Goal: Navigation & Orientation: Find specific page/section

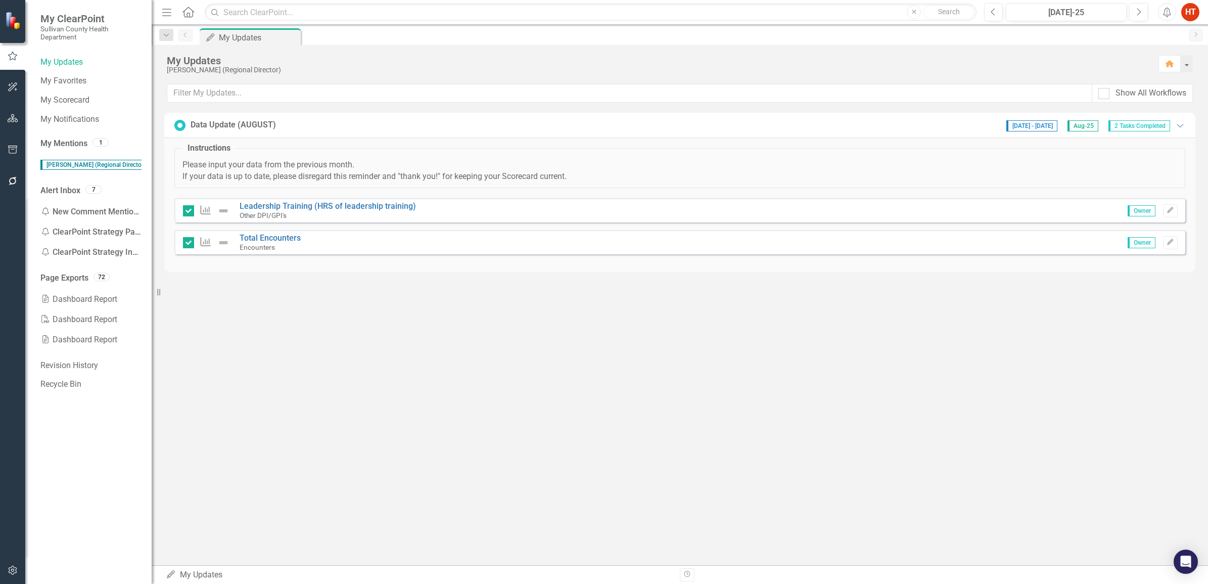
click at [183, 125] on icon at bounding box center [180, 125] width 8 height 8
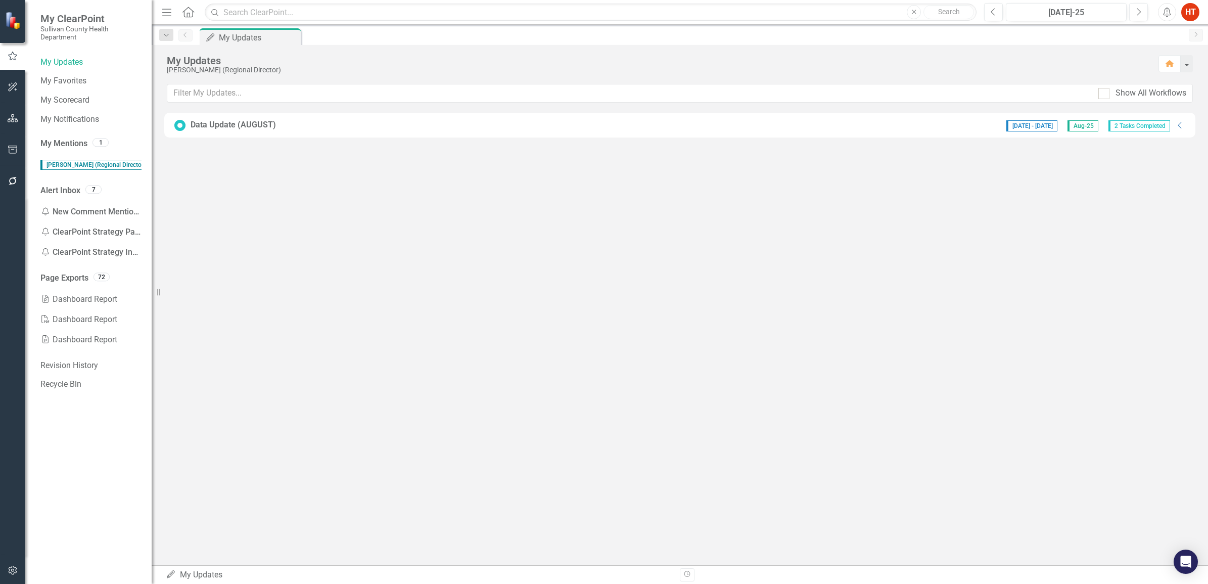
click at [236, 130] on div "Data Update (AUGUST)" at bounding box center [233, 125] width 85 height 12
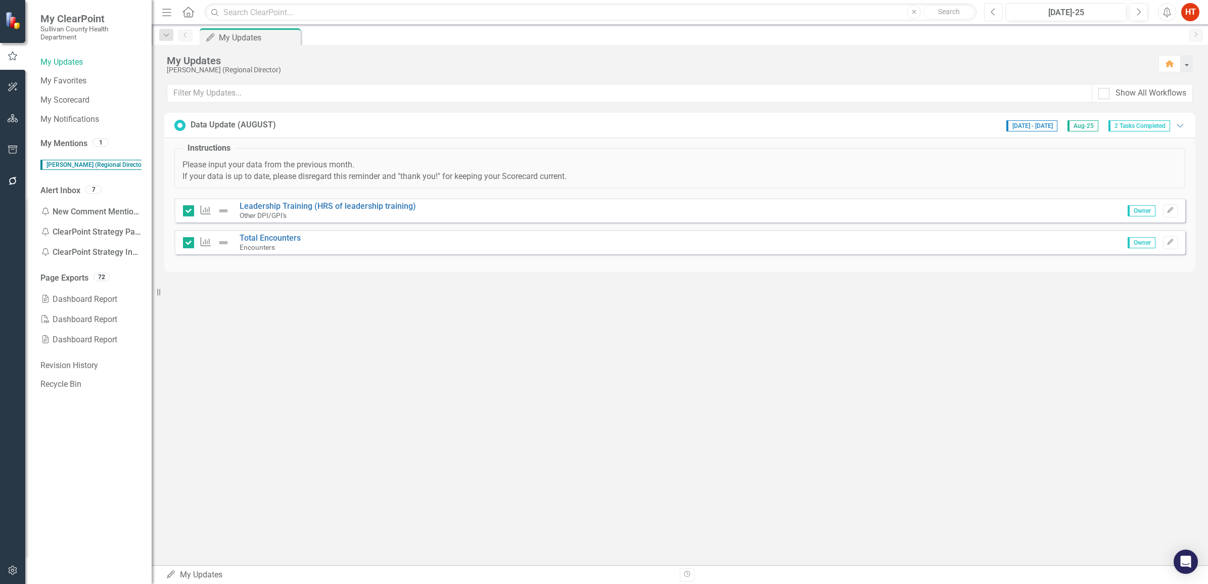
click at [992, 14] on icon "Previous" at bounding box center [994, 12] width 6 height 9
click at [538, 408] on div "My Updates [PERSON_NAME] (Regional Director) Home Show All Workflows Data Updat…" at bounding box center [680, 305] width 1056 height 520
click at [89, 191] on div "7" at bounding box center [93, 189] width 16 height 9
click at [57, 193] on link "Alert Inbox" at bounding box center [60, 191] width 40 height 12
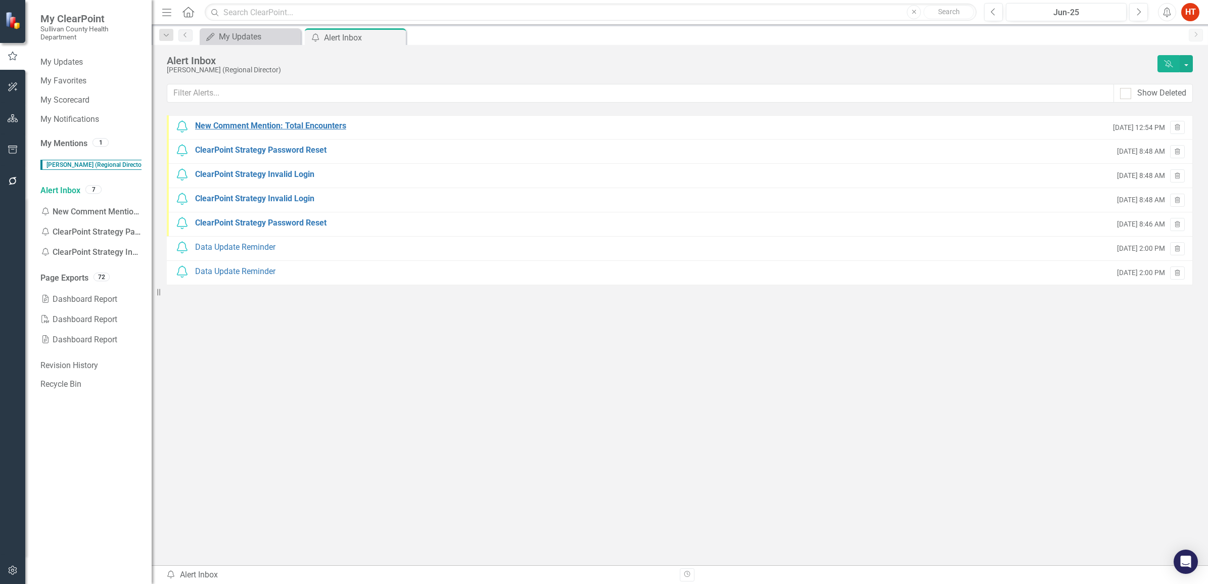
click at [269, 129] on div "New Comment Mention: Total Encounters" at bounding box center [270, 126] width 151 height 12
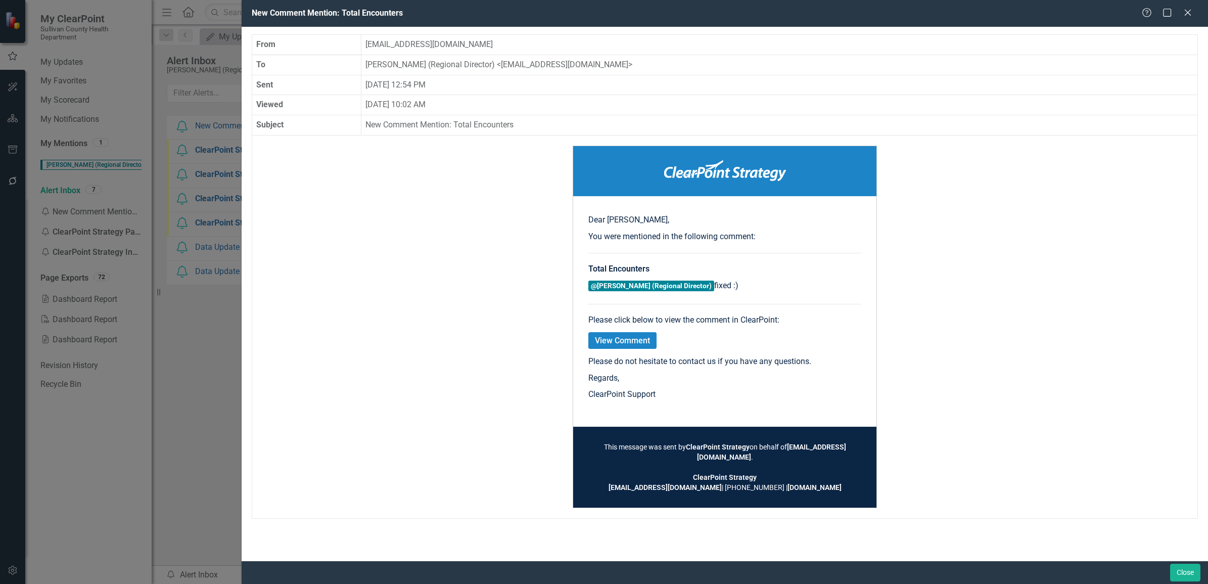
click at [608, 342] on link "View Comment" at bounding box center [622, 340] width 68 height 17
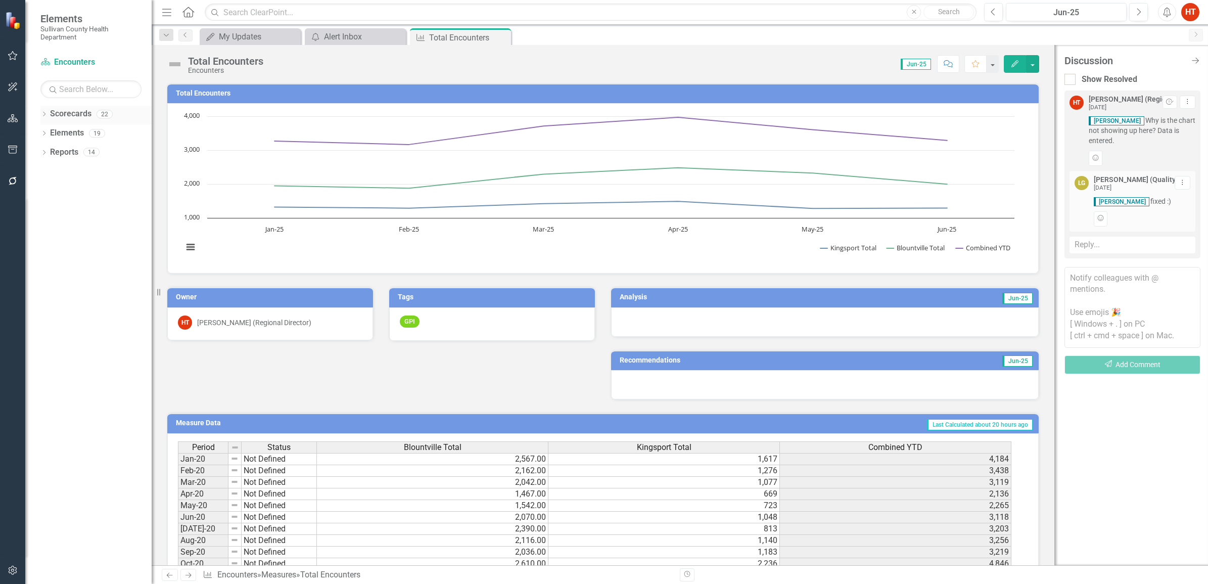
click at [90, 114] on link "Scorecards" at bounding box center [70, 114] width 41 height 12
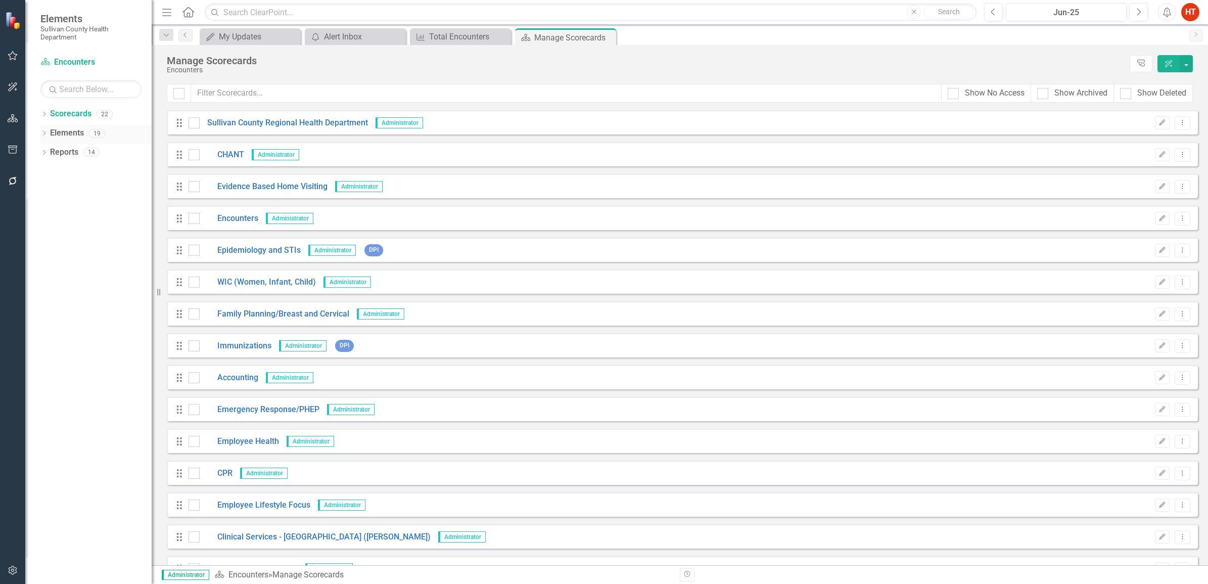
click at [44, 137] on div "Dropdown" at bounding box center [43, 134] width 7 height 9
click at [43, 210] on icon "Dropdown" at bounding box center [43, 211] width 7 height 6
click at [44, 112] on icon "Dropdown" at bounding box center [43, 115] width 7 height 6
click at [72, 137] on link "Sullivan County Regional Health Department" at bounding box center [104, 133] width 96 height 12
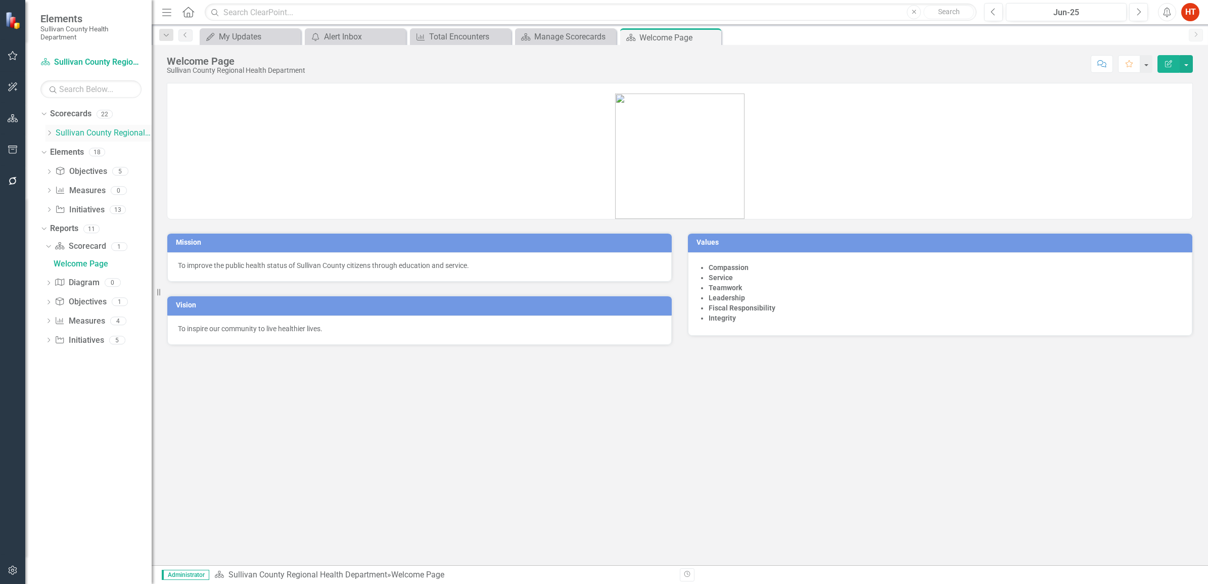
click at [47, 134] on icon "Dropdown" at bounding box center [49, 133] width 8 height 6
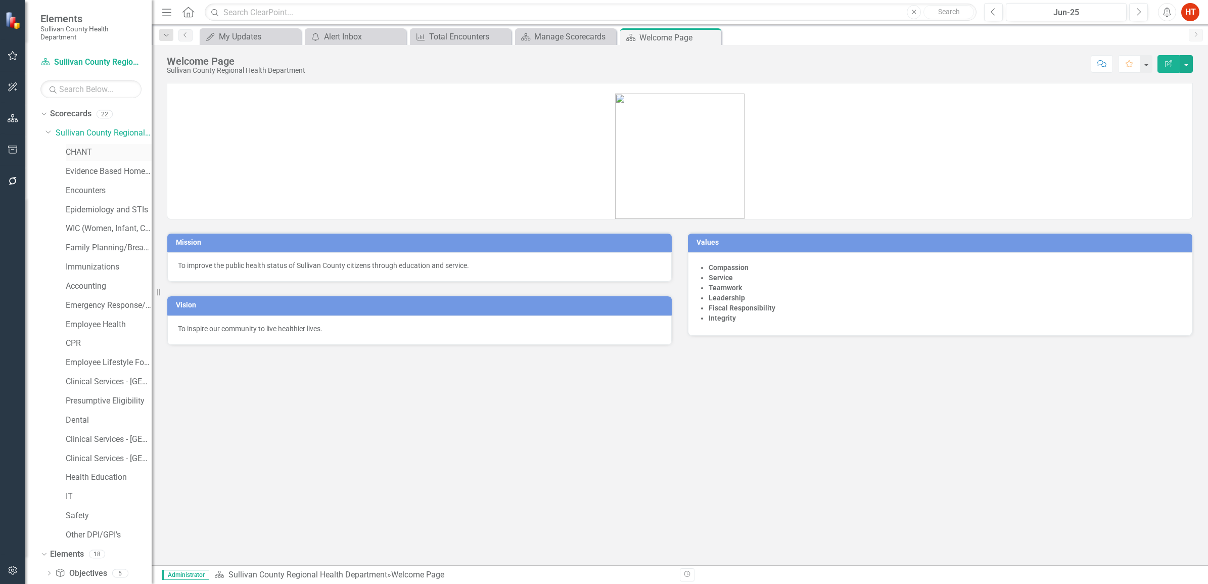
click at [78, 153] on link "CHANT" at bounding box center [109, 153] width 86 height 12
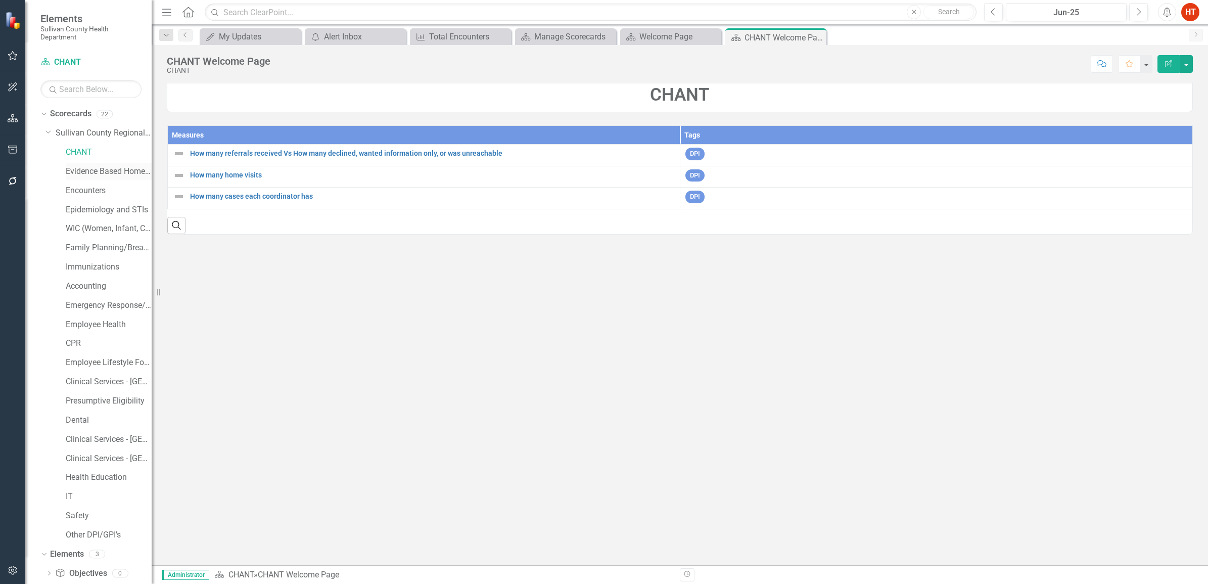
click at [106, 174] on link "Evidence Based Home Visiting" at bounding box center [109, 172] width 86 height 12
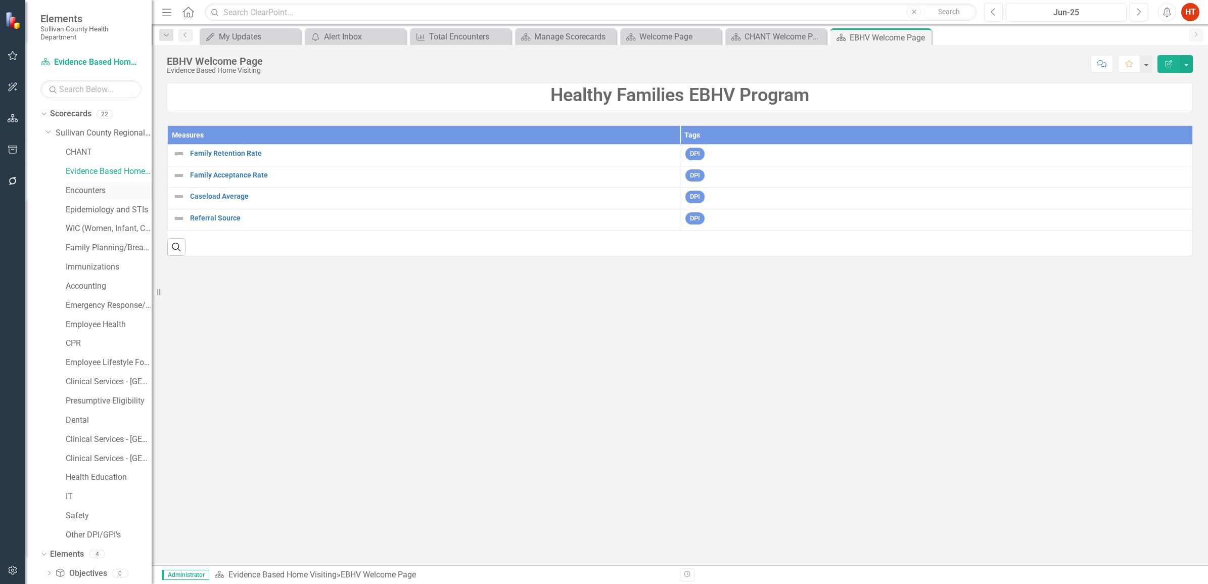
click at [109, 190] on link "Encounters" at bounding box center [109, 191] width 86 height 12
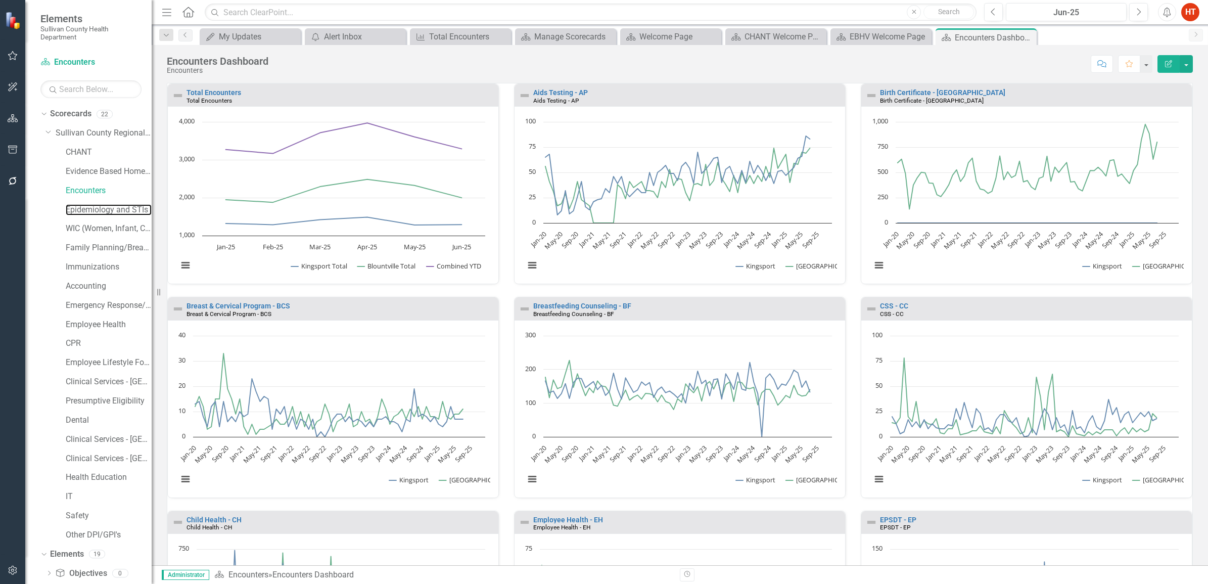
drag, startPoint x: 77, startPoint y: 211, endPoint x: 58, endPoint y: 211, distance: 18.7
click at [77, 211] on link "Epidemiology and STIs" at bounding box center [109, 210] width 86 height 12
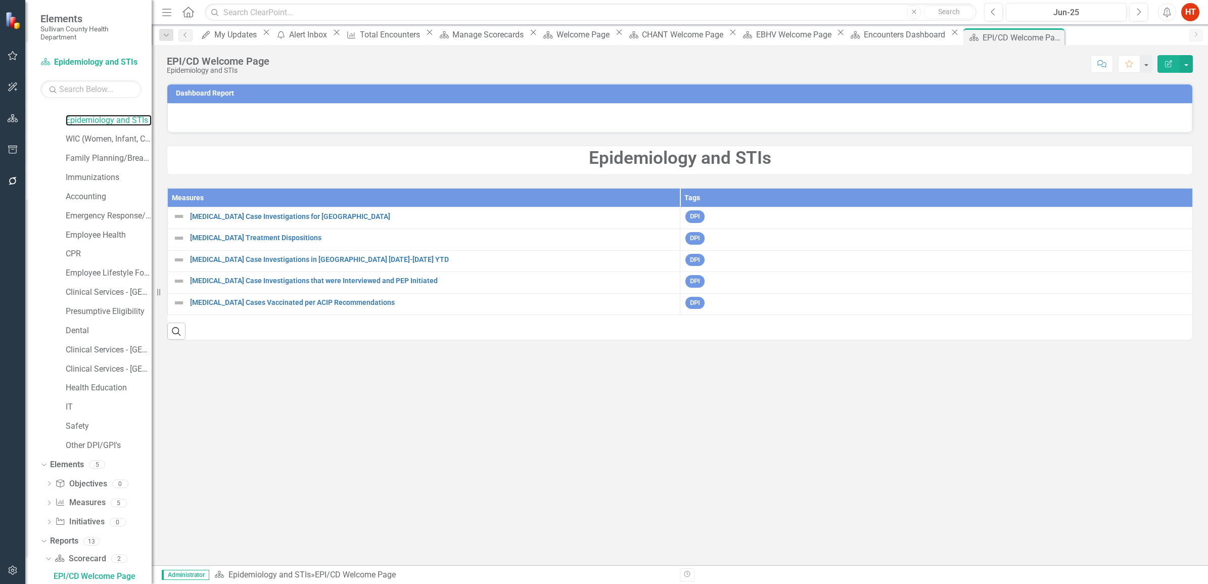
scroll to position [90, 0]
click at [85, 138] on link "WIC (Women, Infant, Child)" at bounding box center [109, 139] width 86 height 12
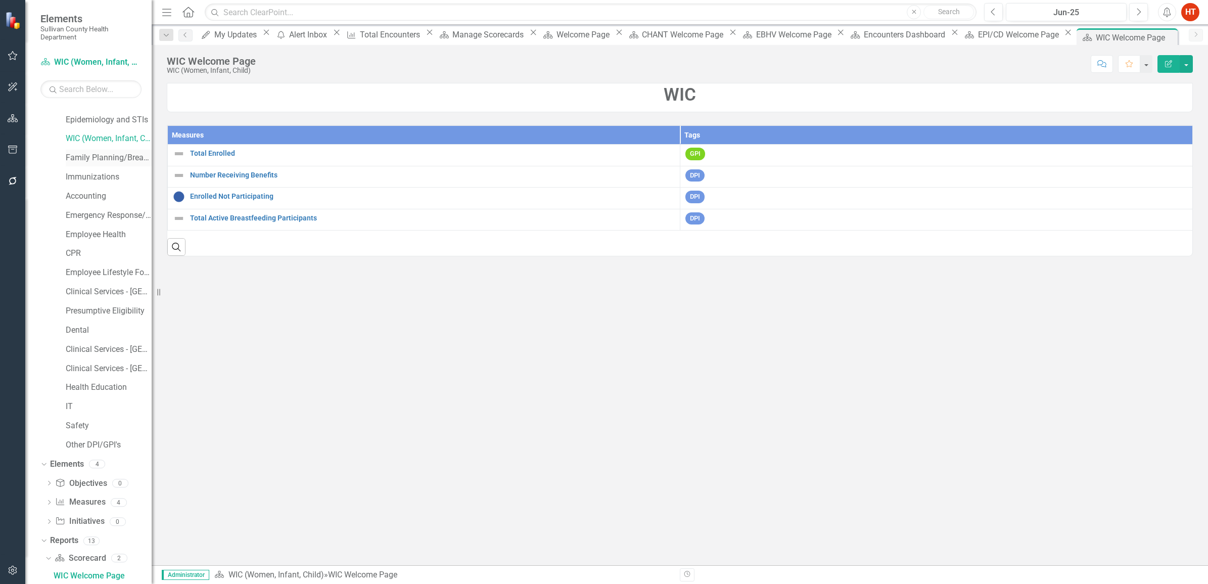
click at [108, 162] on link "Family Planning/Breast and Cervical" at bounding box center [109, 158] width 86 height 12
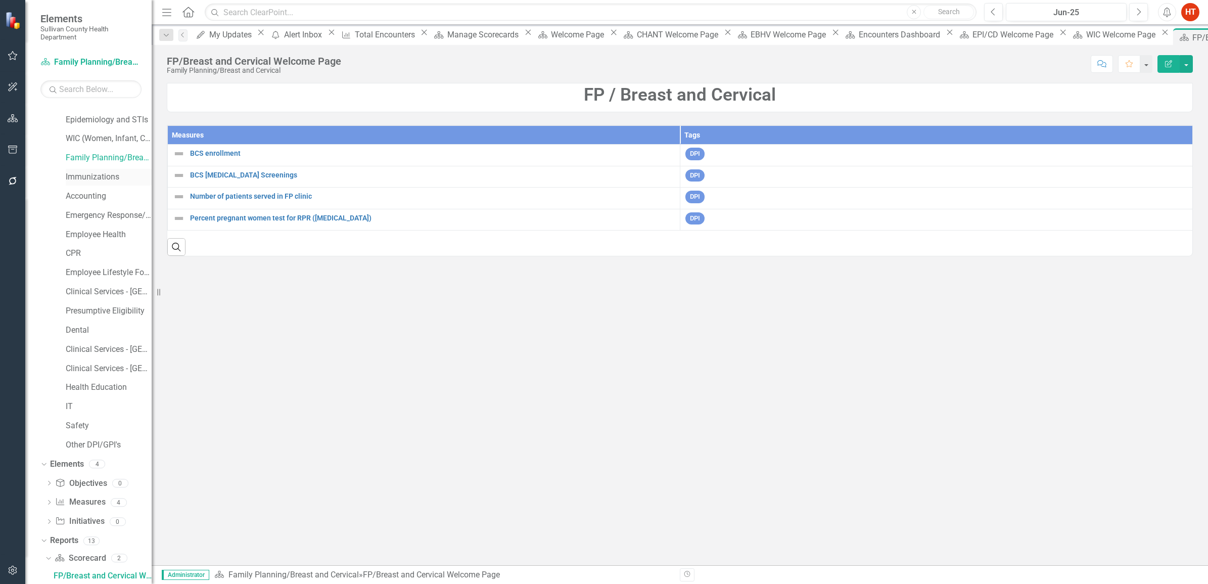
click at [96, 179] on link "Immunizations" at bounding box center [109, 177] width 86 height 12
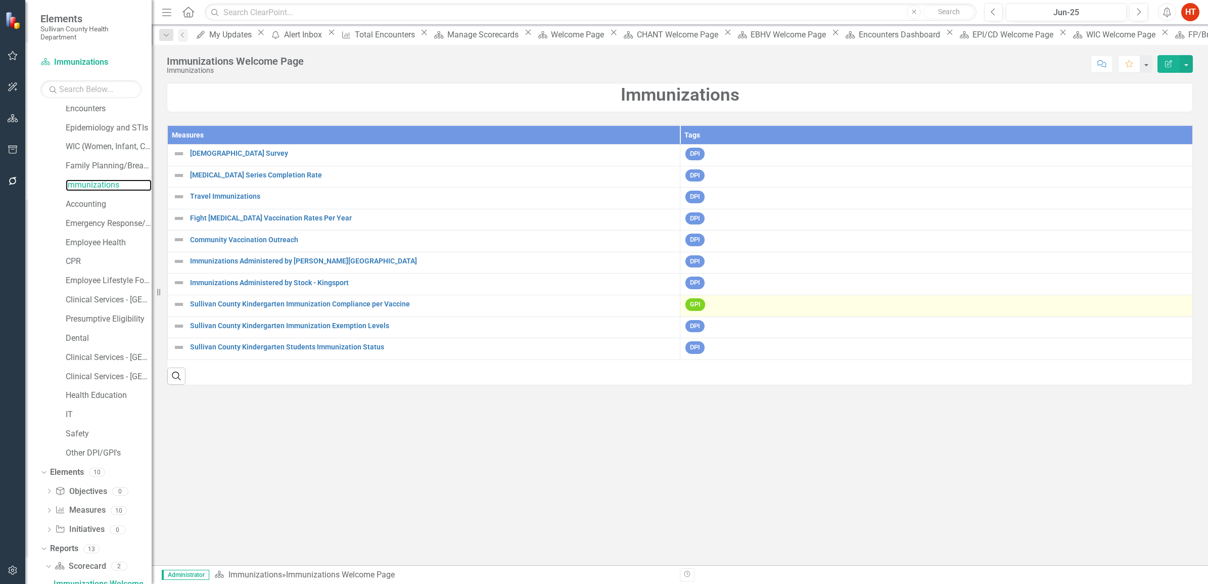
scroll to position [90, 0]
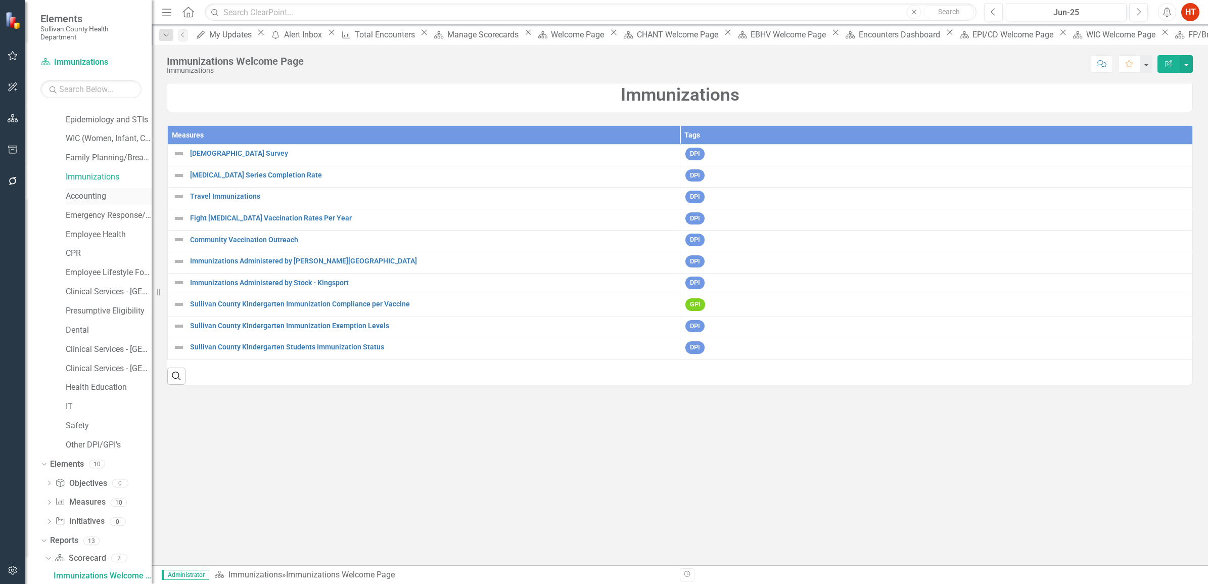
click at [105, 201] on link "Accounting" at bounding box center [109, 197] width 86 height 12
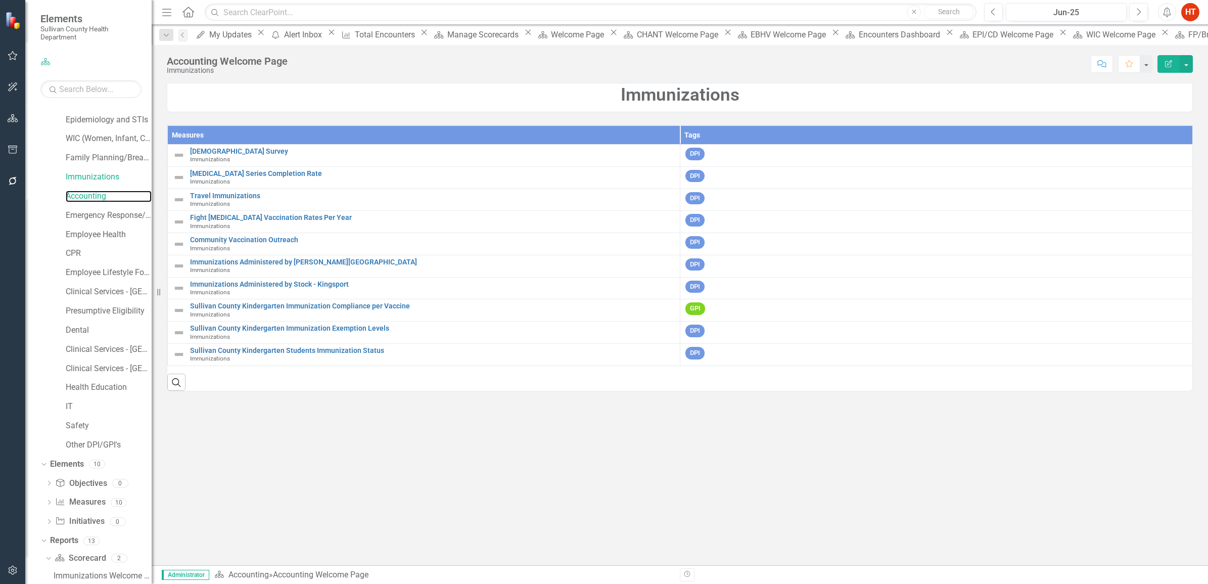
scroll to position [90, 0]
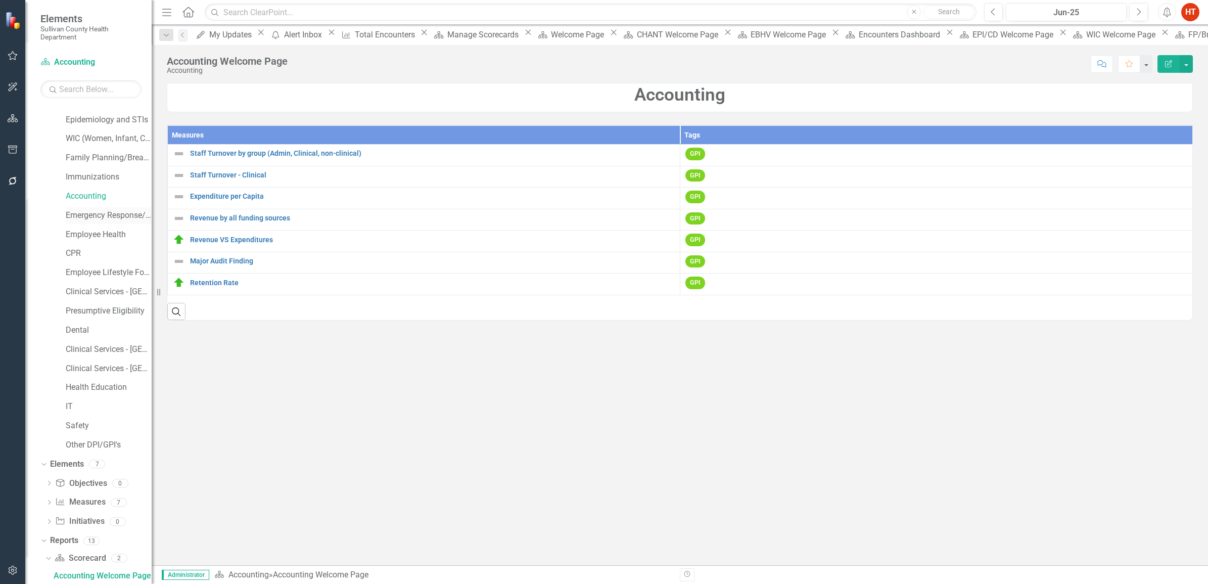
click at [115, 218] on link "Emergency Response/PHEP" at bounding box center [109, 216] width 86 height 12
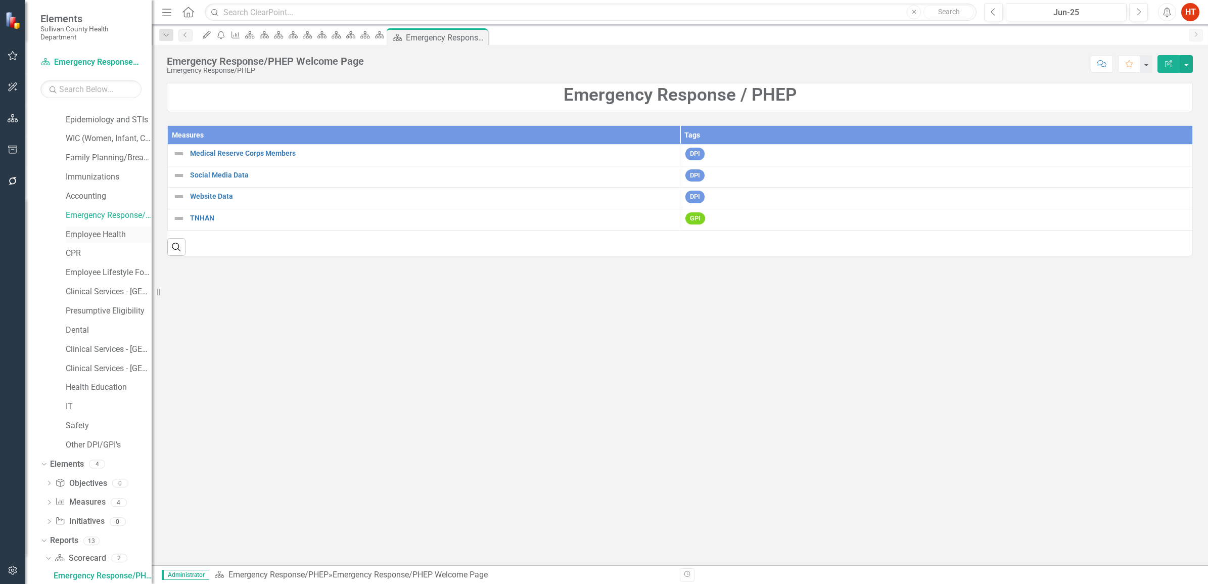
click at [95, 238] on link "Employee Health" at bounding box center [109, 235] width 86 height 12
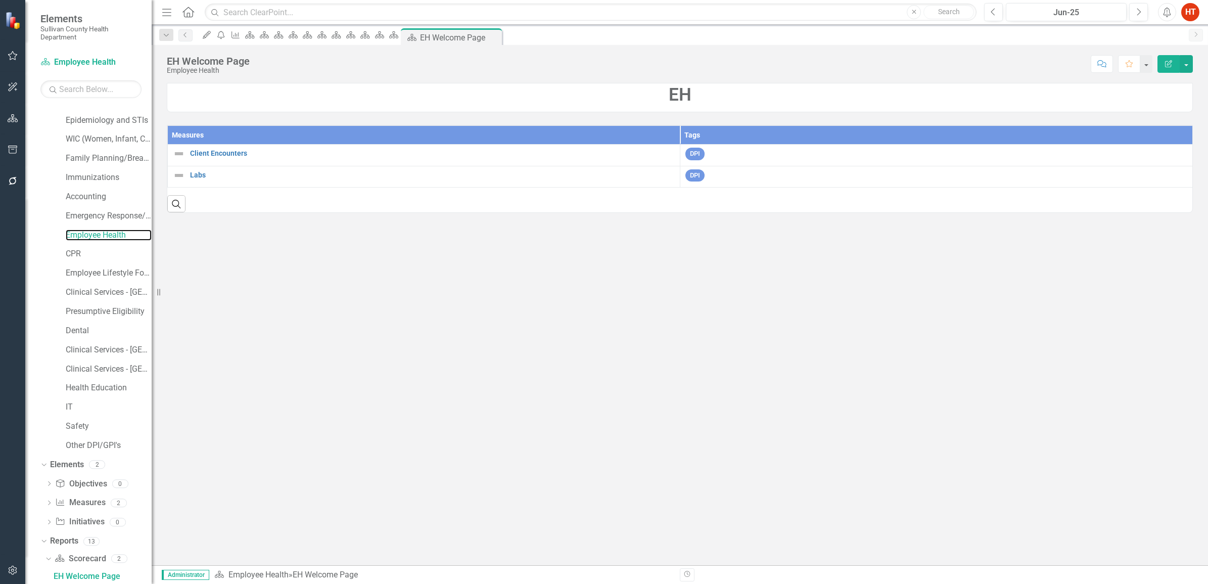
scroll to position [90, 0]
click at [67, 252] on link "CPR" at bounding box center [109, 254] width 86 height 12
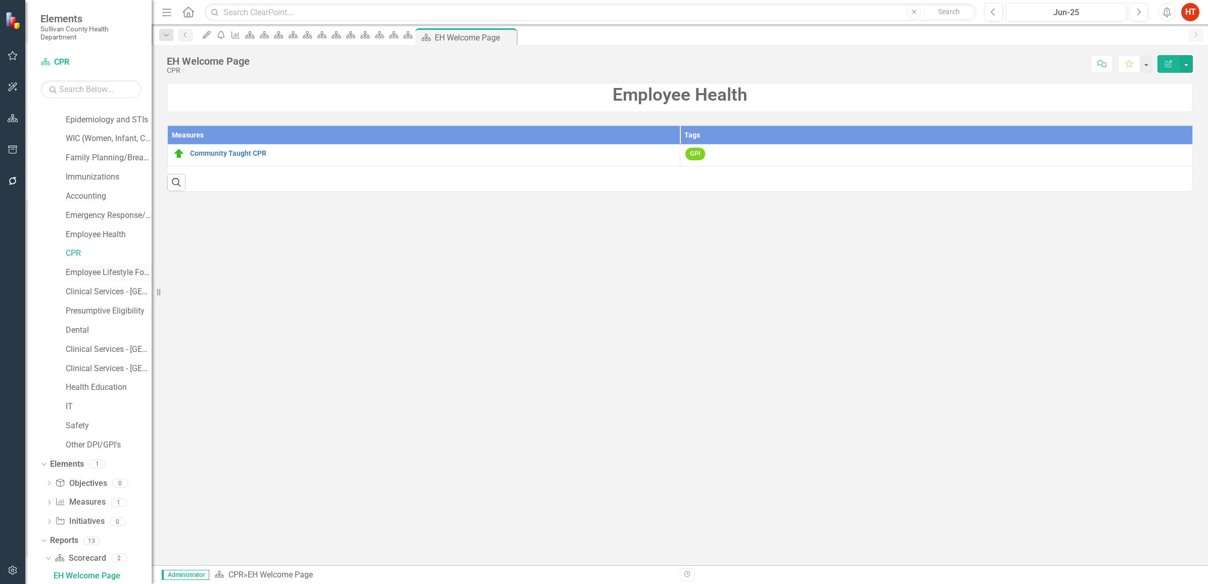
click at [104, 271] on link "Employee Lifestyle Focus" at bounding box center [109, 273] width 86 height 12
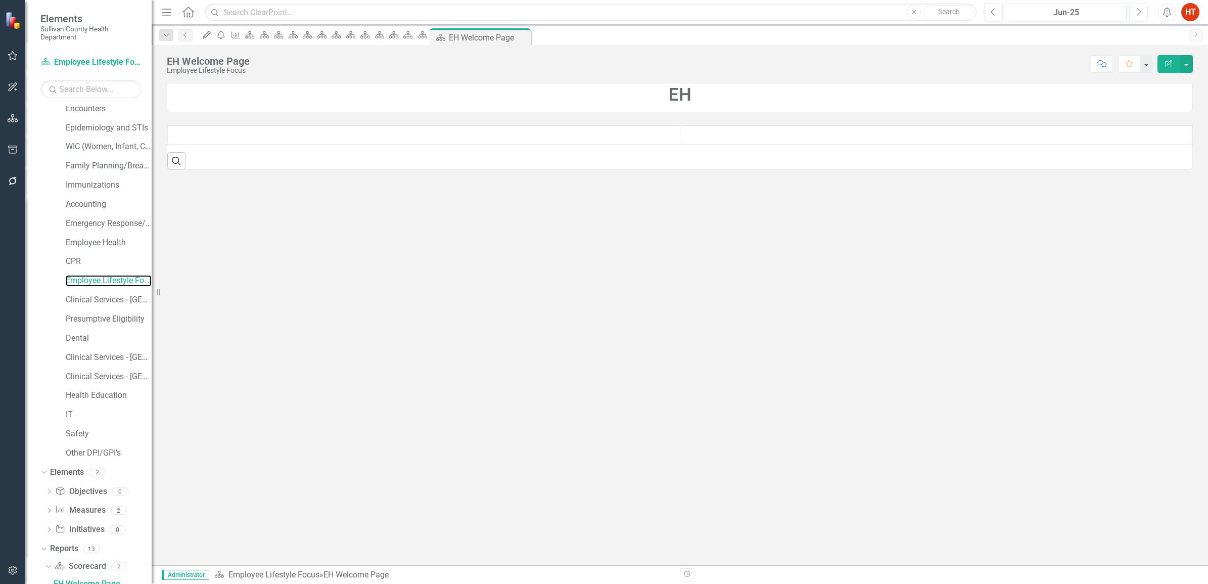
scroll to position [90, 0]
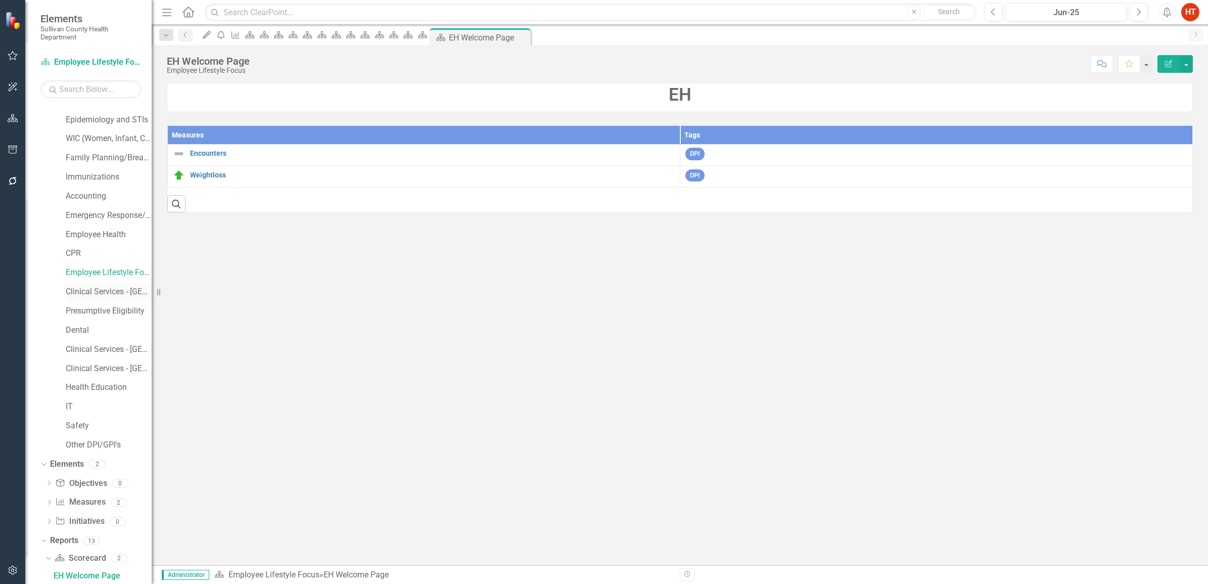
click at [119, 291] on link "Clinical Services - [GEOGRAPHIC_DATA] ([PERSON_NAME])" at bounding box center [109, 292] width 86 height 12
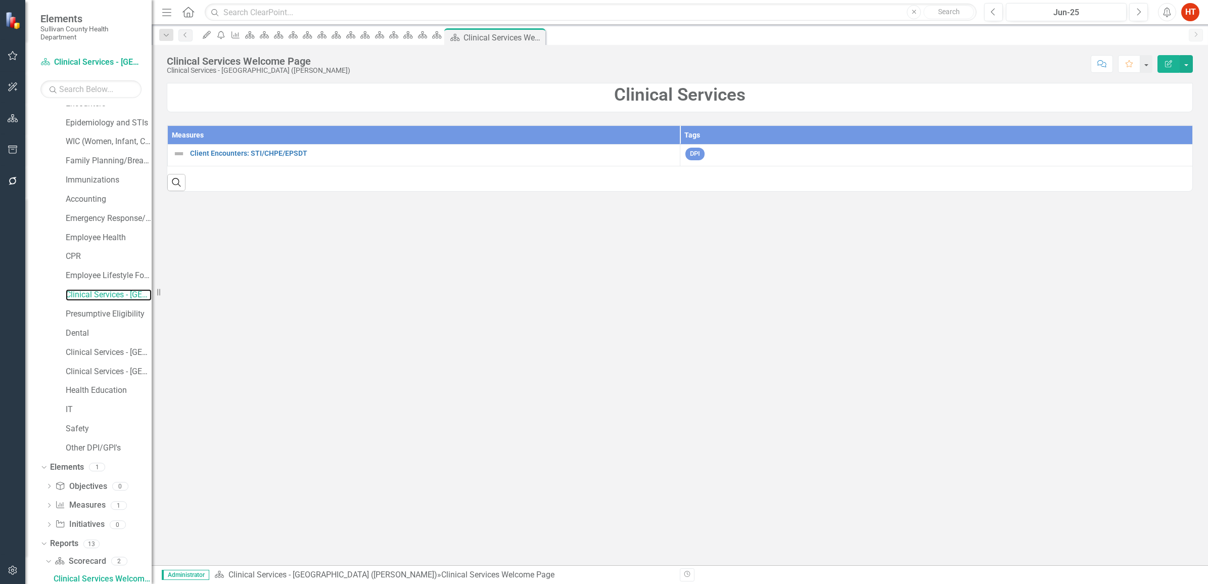
scroll to position [90, 0]
click at [105, 311] on link "Presumptive Eligibility" at bounding box center [109, 311] width 86 height 12
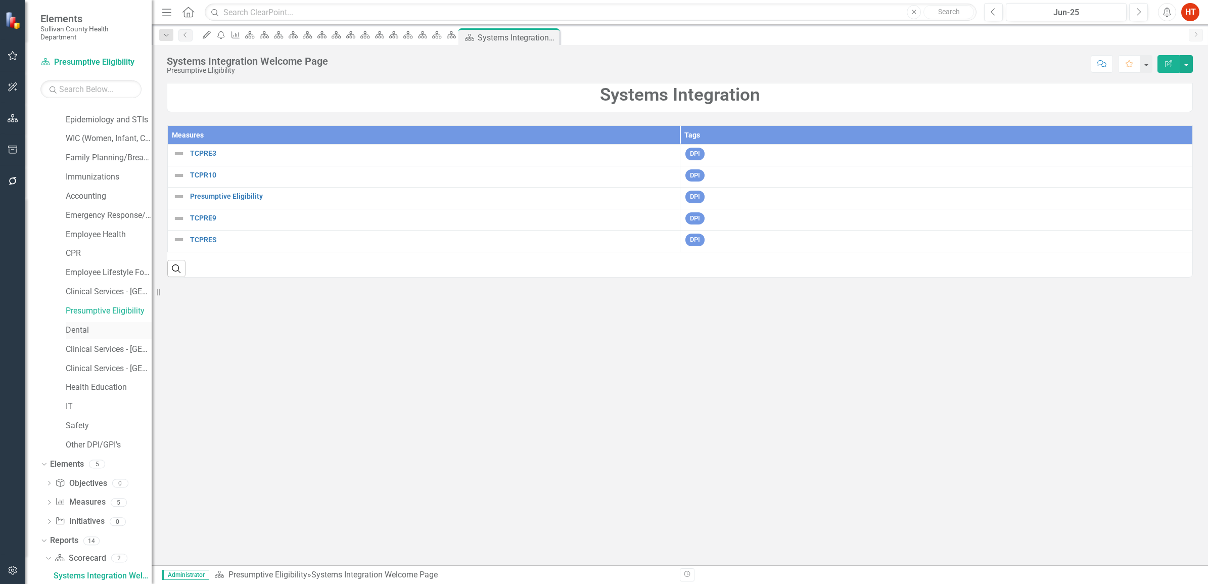
click at [75, 329] on link "Dental" at bounding box center [109, 331] width 86 height 12
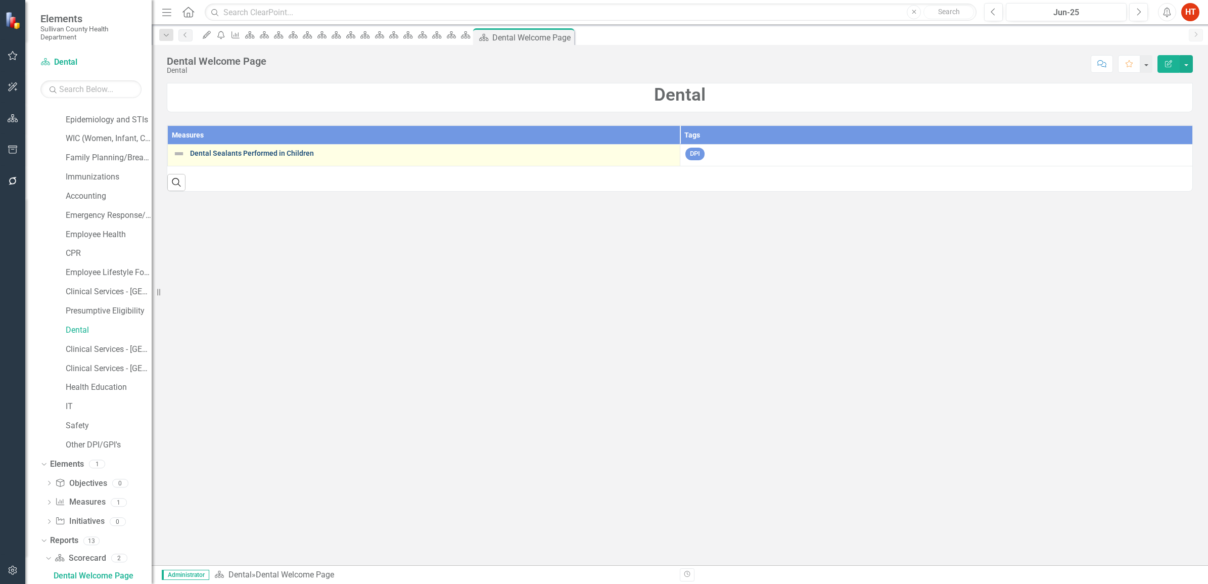
click at [217, 154] on link "Dental Sealants Performed in Children" at bounding box center [432, 154] width 485 height 8
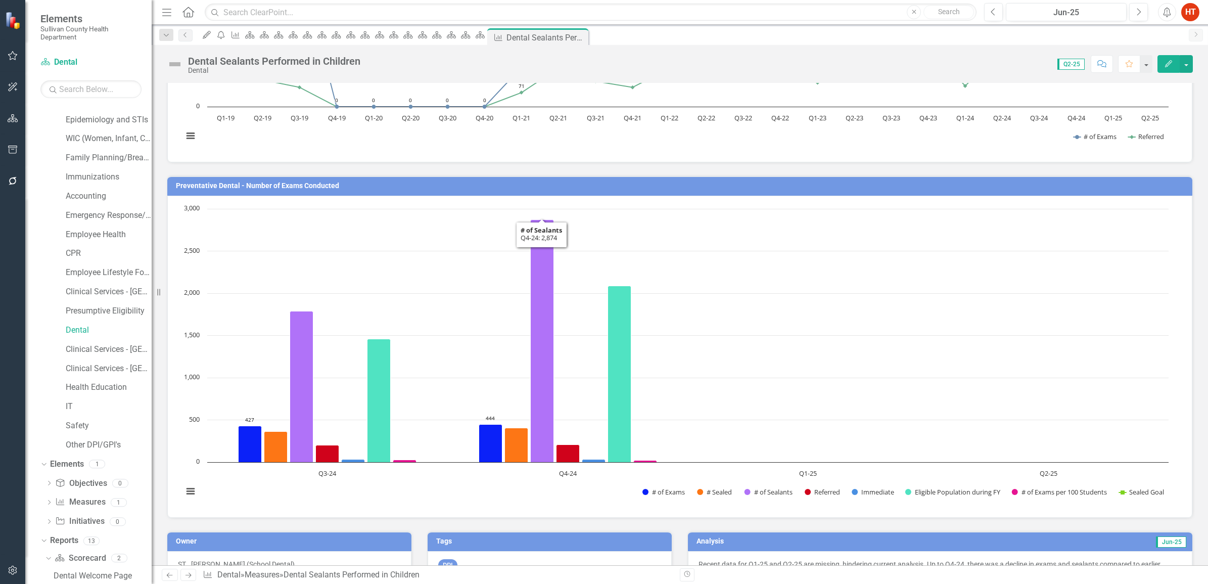
scroll to position [1327, 0]
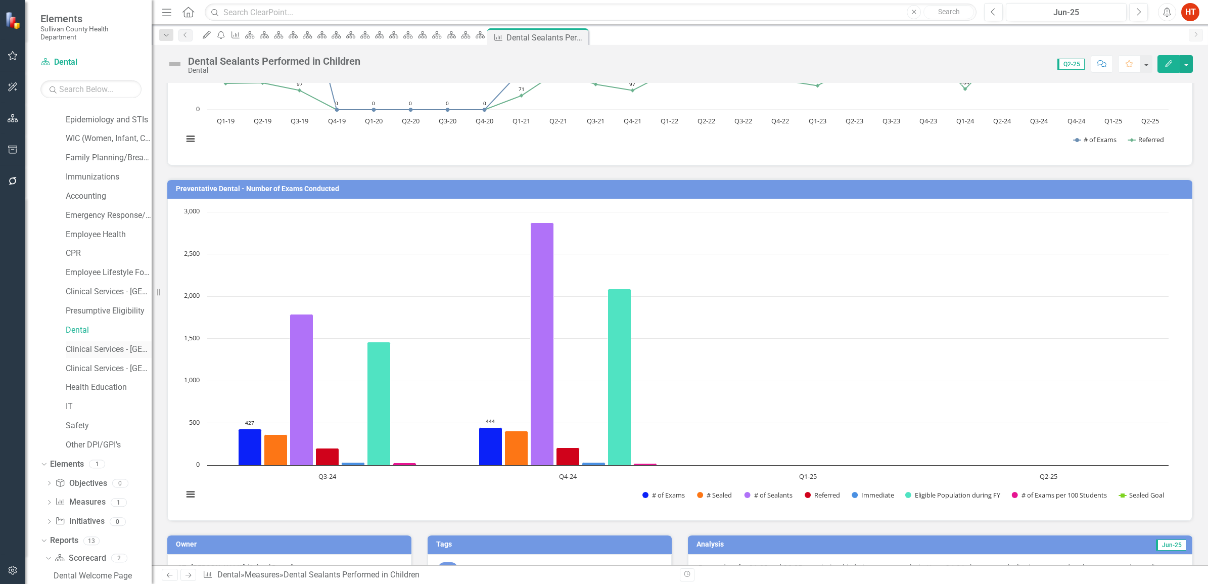
click at [119, 345] on link "Clinical Services - [GEOGRAPHIC_DATA]" at bounding box center [109, 350] width 86 height 12
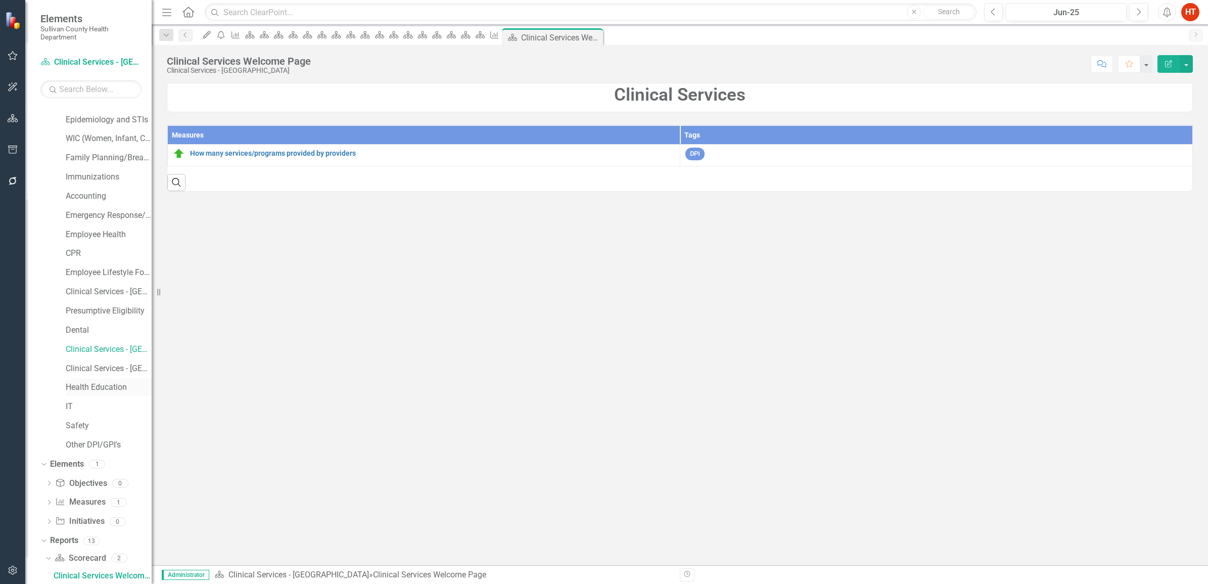
click at [93, 393] on link "Health Education" at bounding box center [109, 388] width 86 height 12
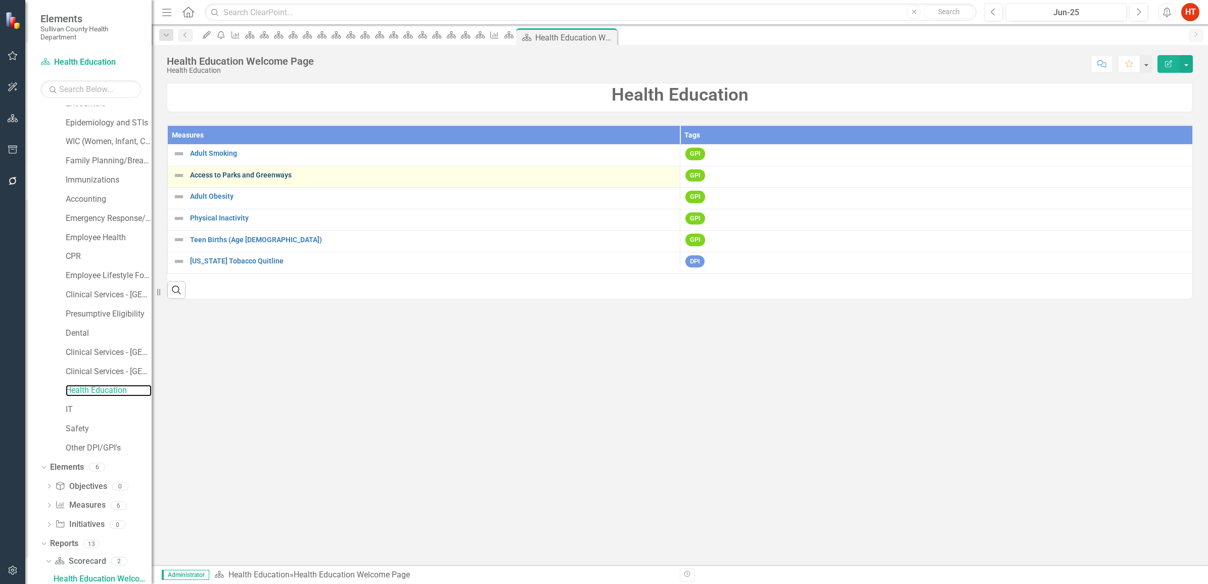
scroll to position [90, 0]
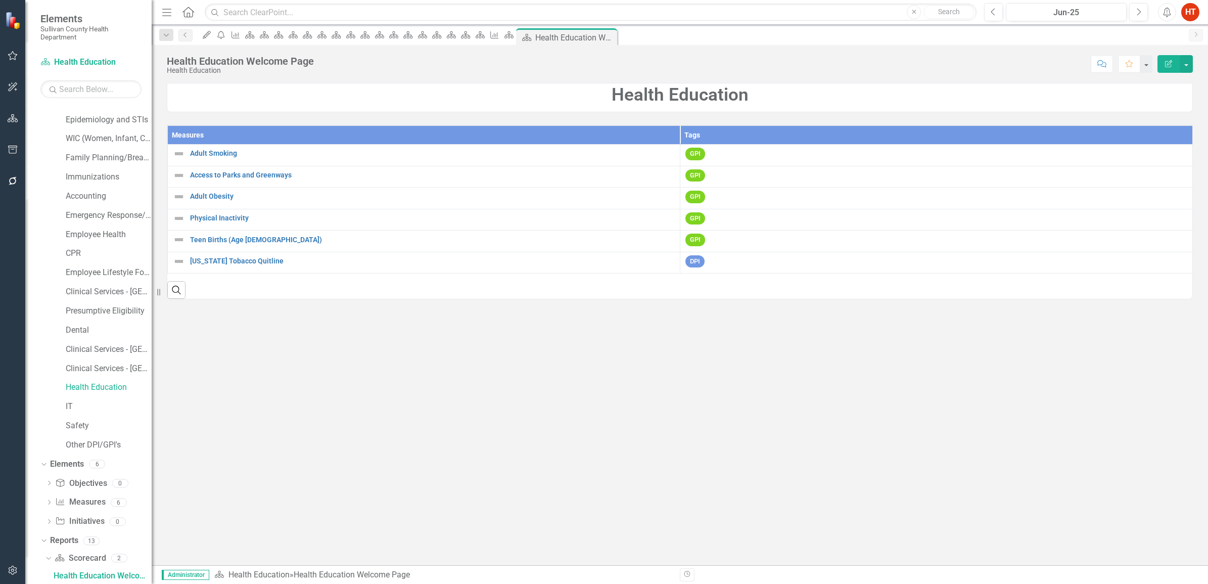
click at [53, 405] on div "Dropdown Sullivan County Regional Health Department CHANT Evidence Based Home V…" at bounding box center [98, 245] width 106 height 421
click at [64, 407] on div "IT" at bounding box center [104, 407] width 96 height 19
click at [71, 407] on link "IT" at bounding box center [109, 407] width 86 height 12
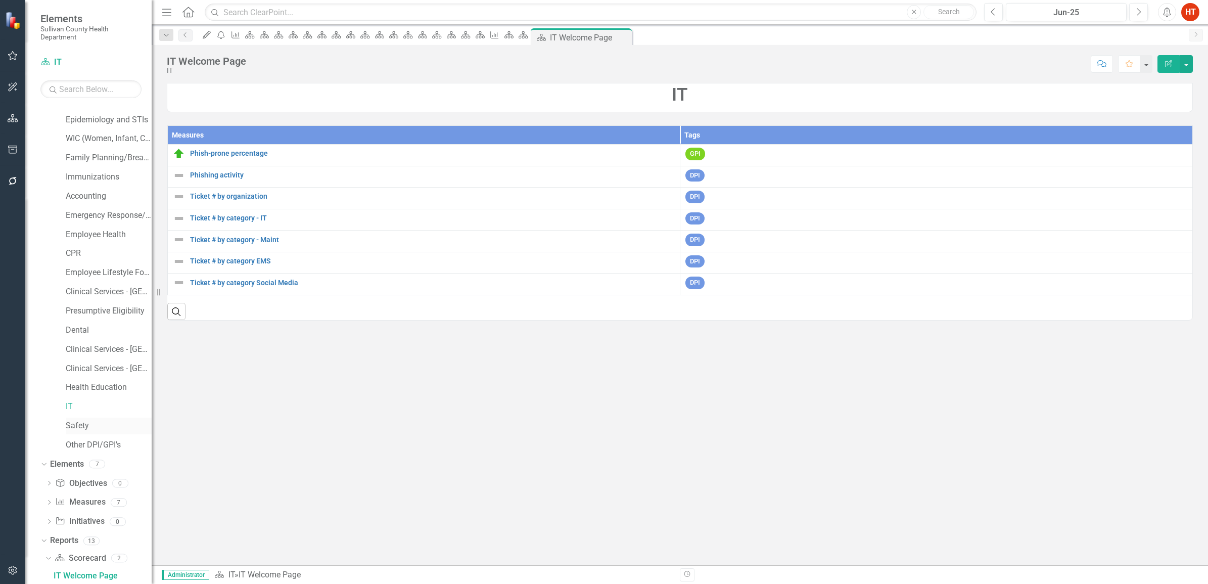
click at [86, 425] on link "Safety" at bounding box center [109, 426] width 86 height 12
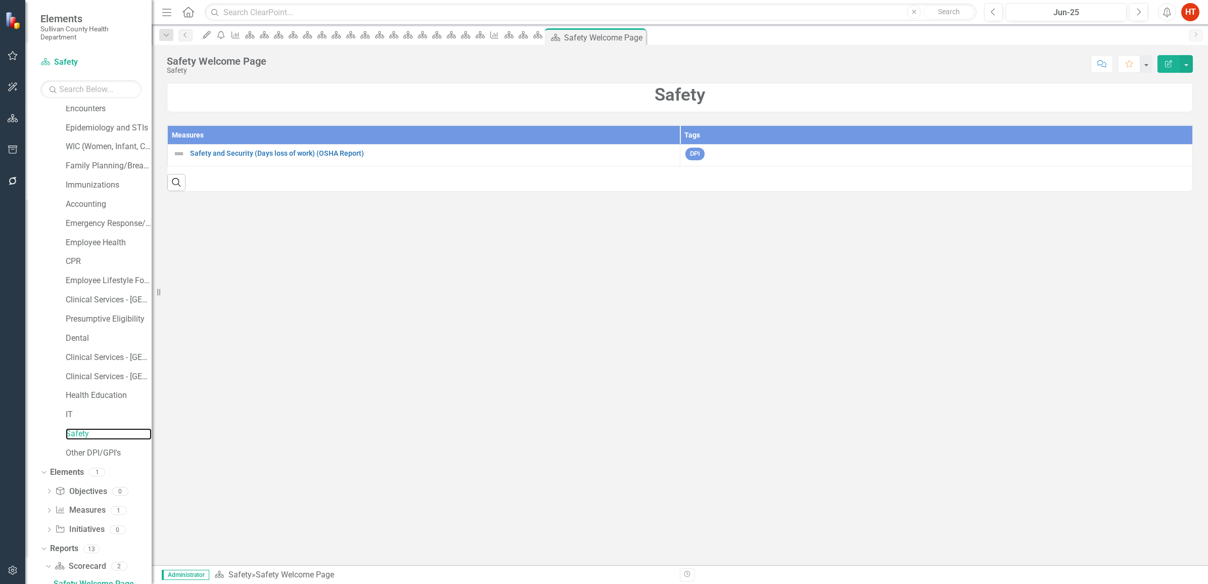
scroll to position [90, 0]
click at [87, 445] on link "Other DPI/GPI's" at bounding box center [109, 445] width 86 height 12
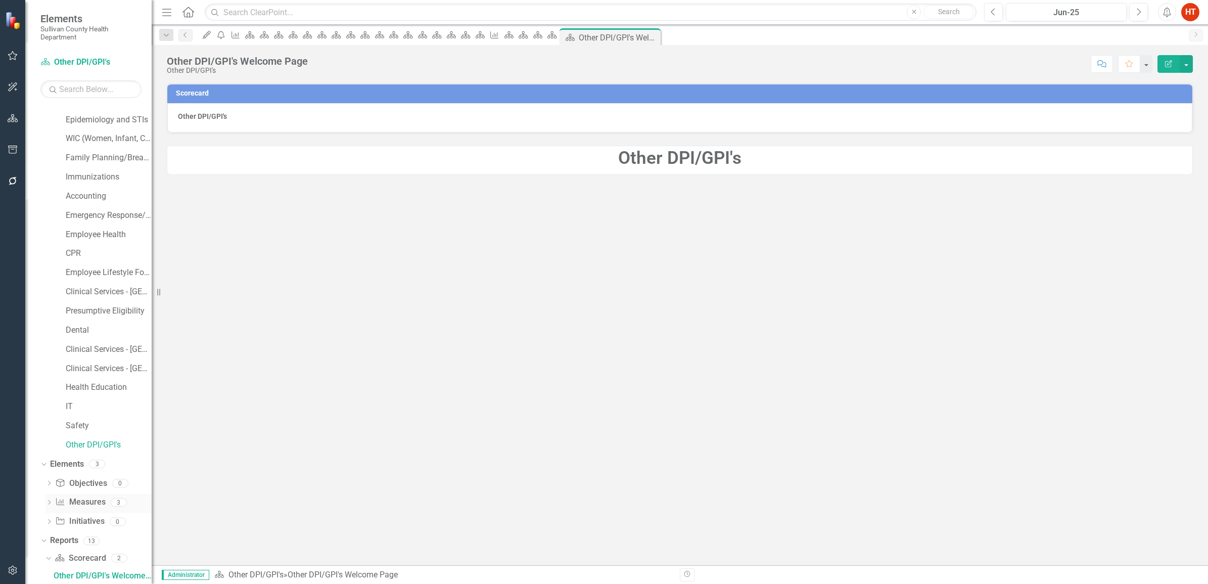
click at [74, 503] on link "Measure Measures" at bounding box center [80, 502] width 50 height 12
